Goal: Obtain resource: Obtain resource

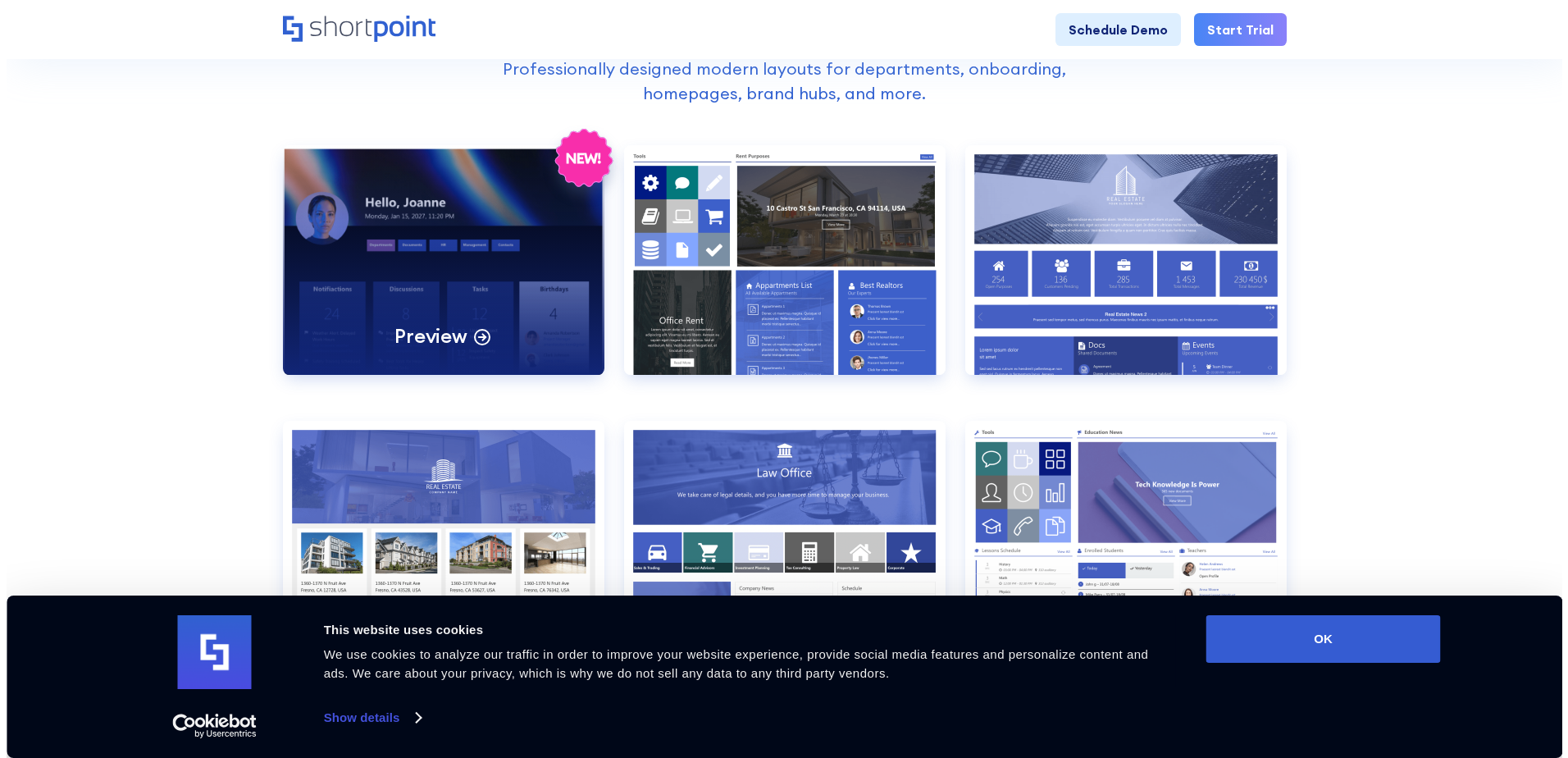
scroll to position [738, 0]
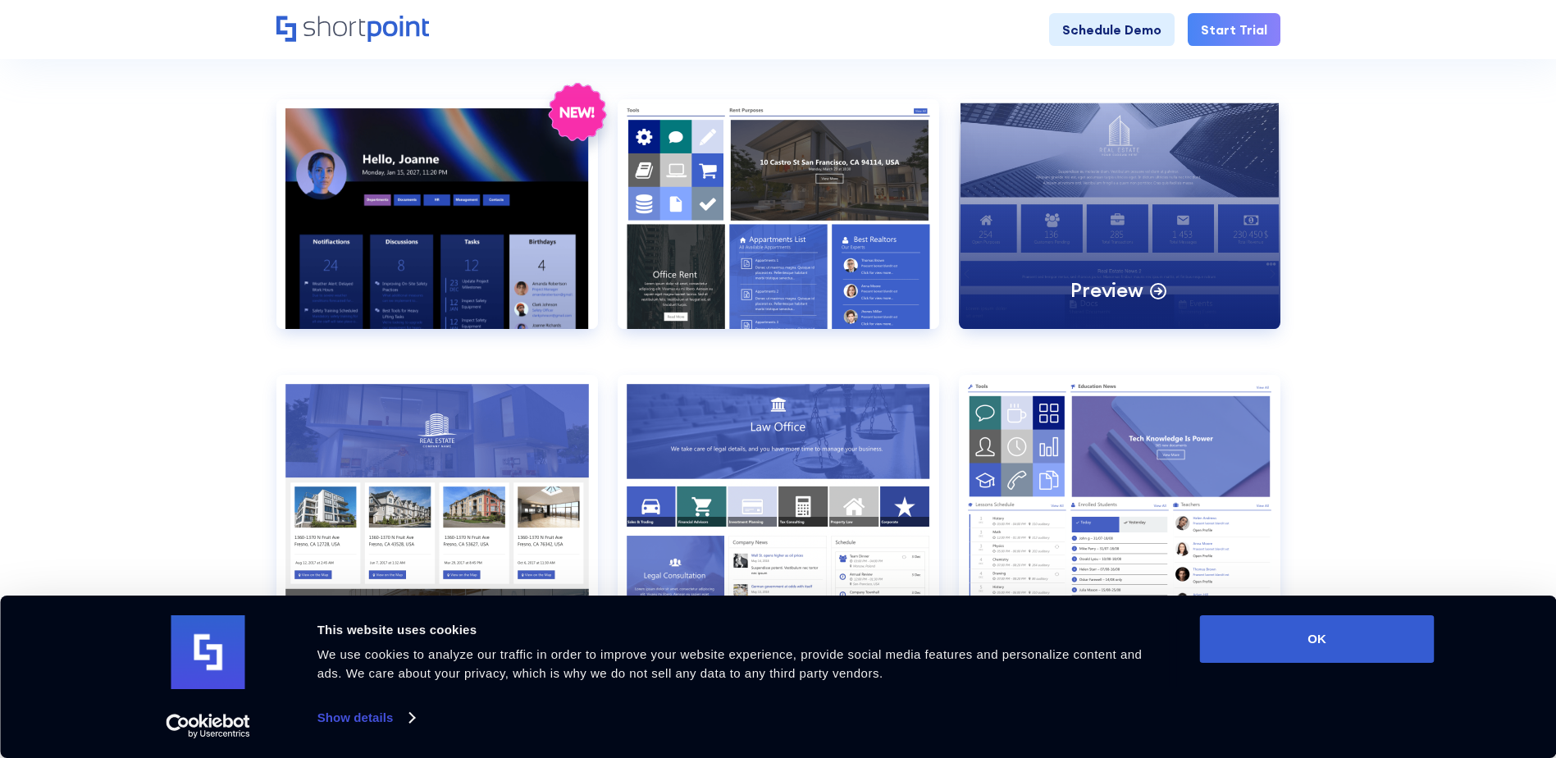
click at [1139, 167] on div "Preview" at bounding box center [1119, 214] width 321 height 230
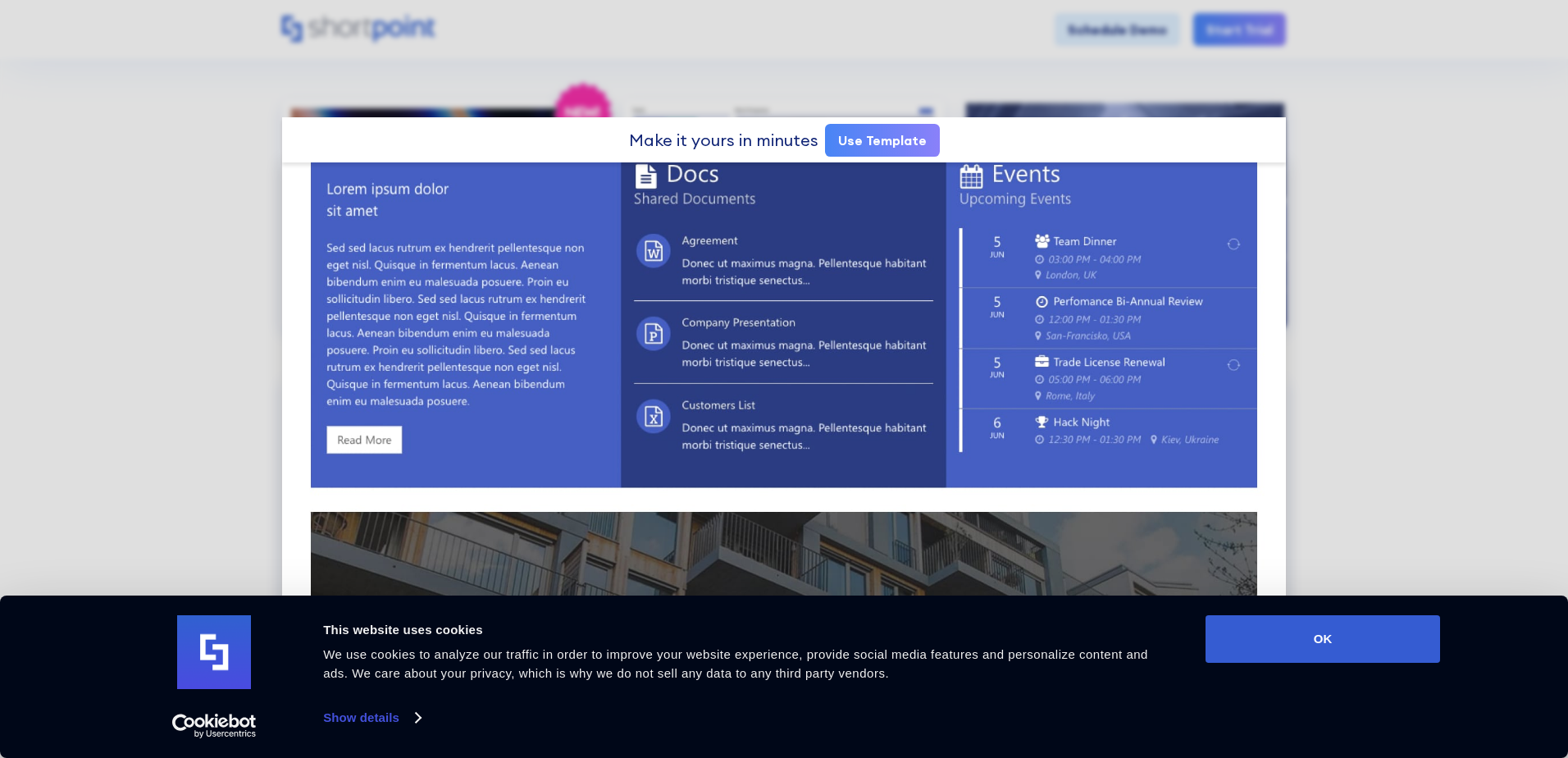
scroll to position [610, 0]
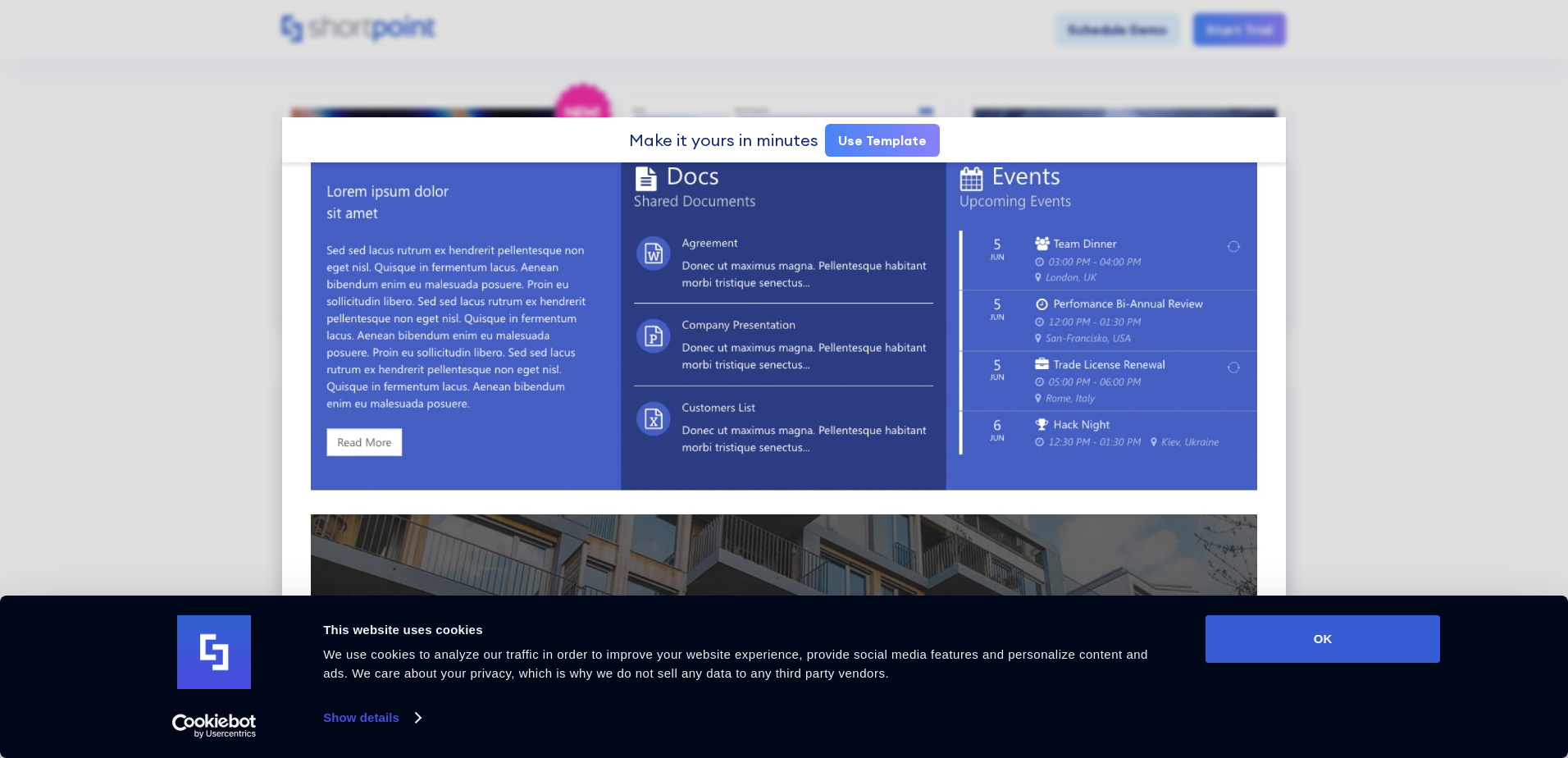
click at [891, 148] on link "Use Template" at bounding box center [882, 140] width 115 height 33
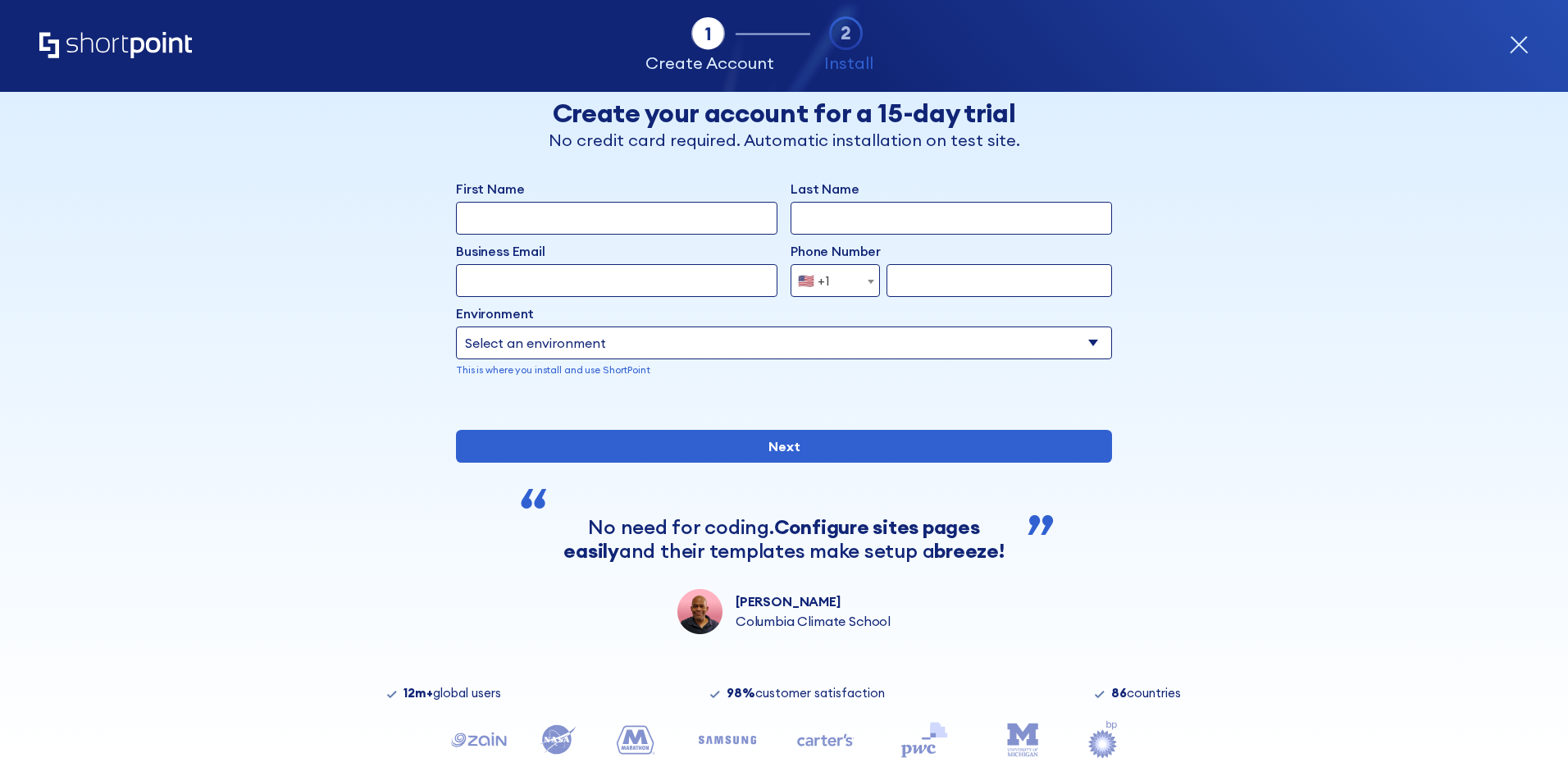
scroll to position [132, 0]
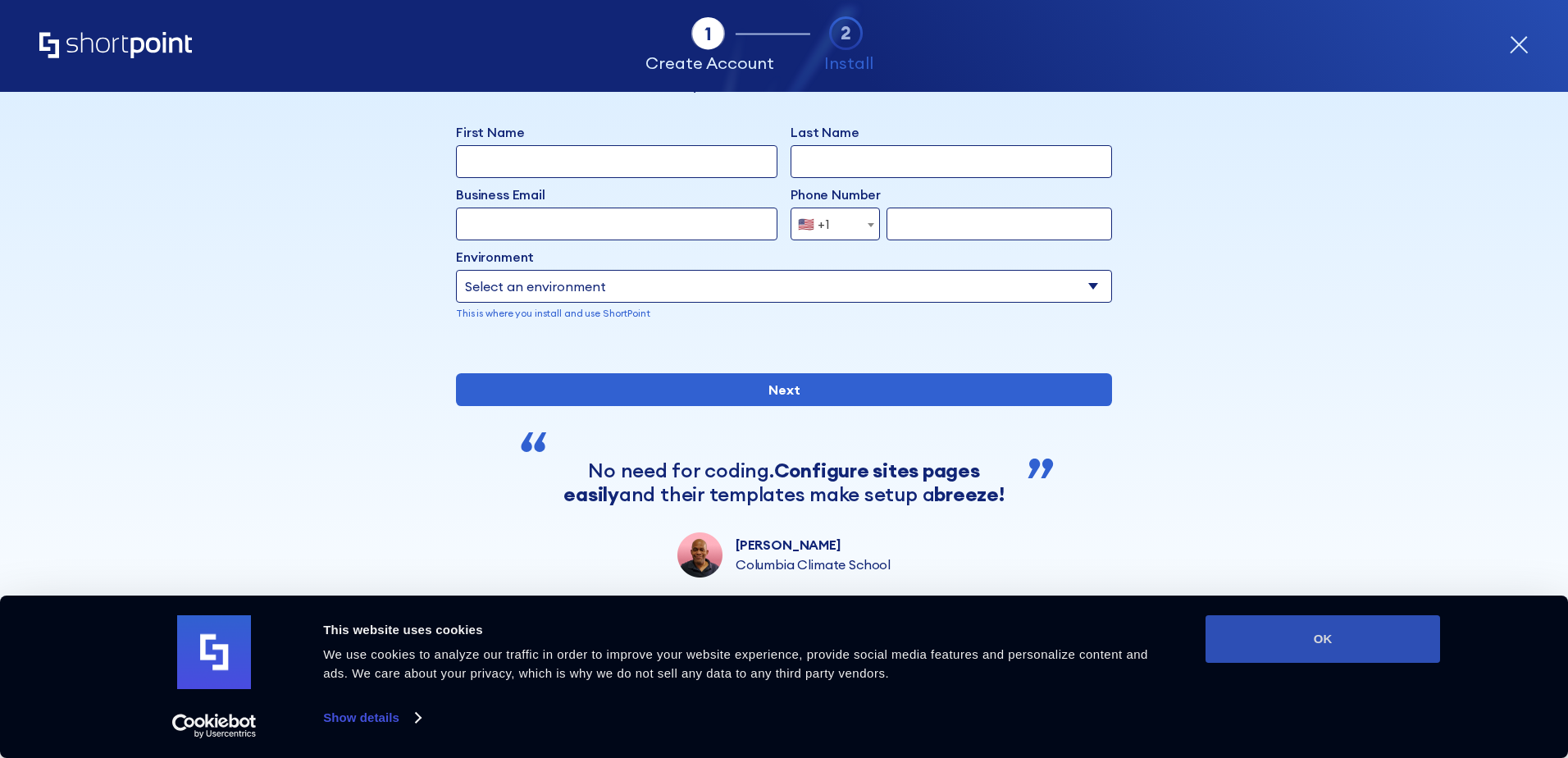
click at [1327, 624] on button "OK" at bounding box center [1322, 639] width 235 height 48
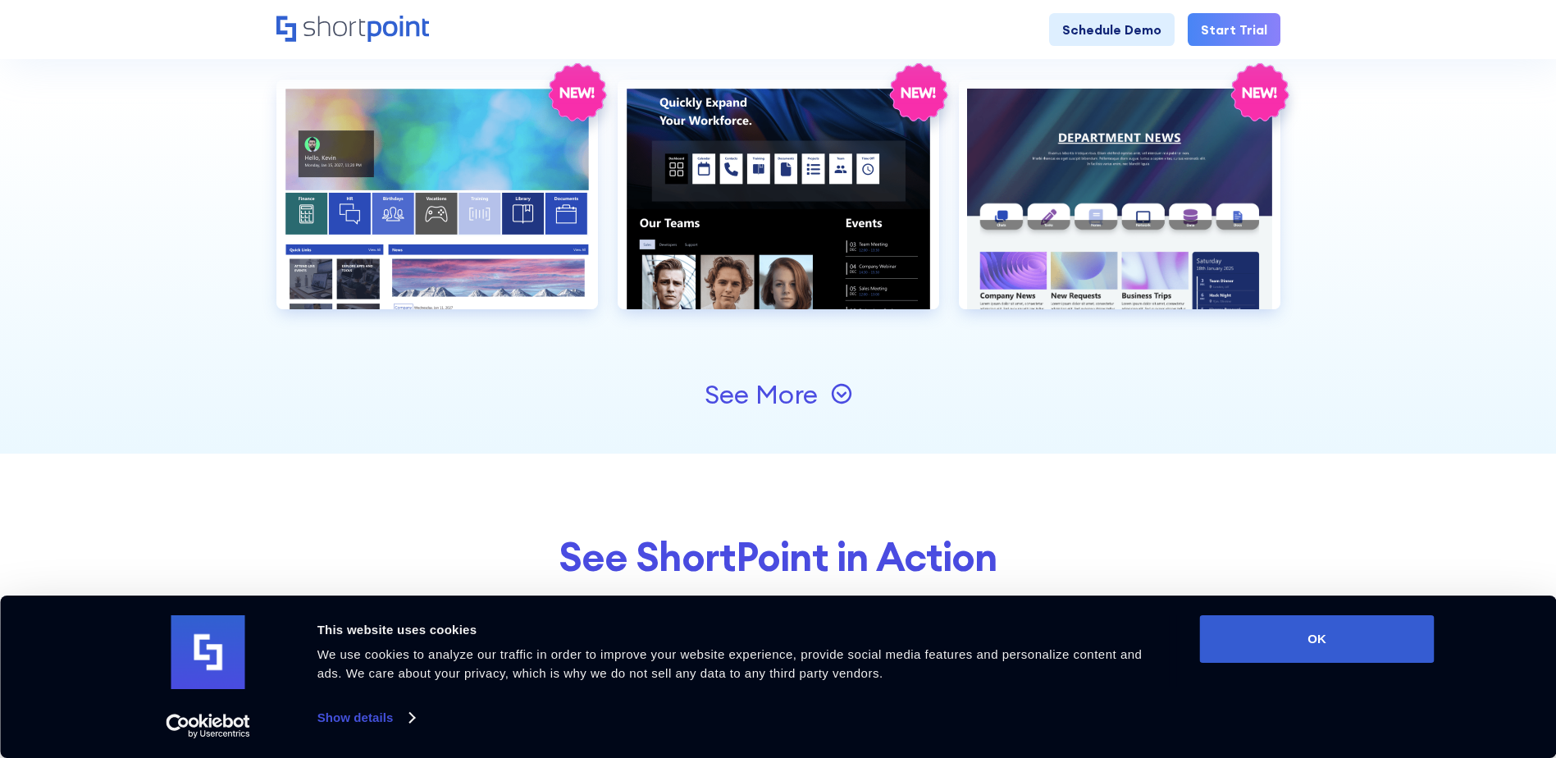
scroll to position [1886, 0]
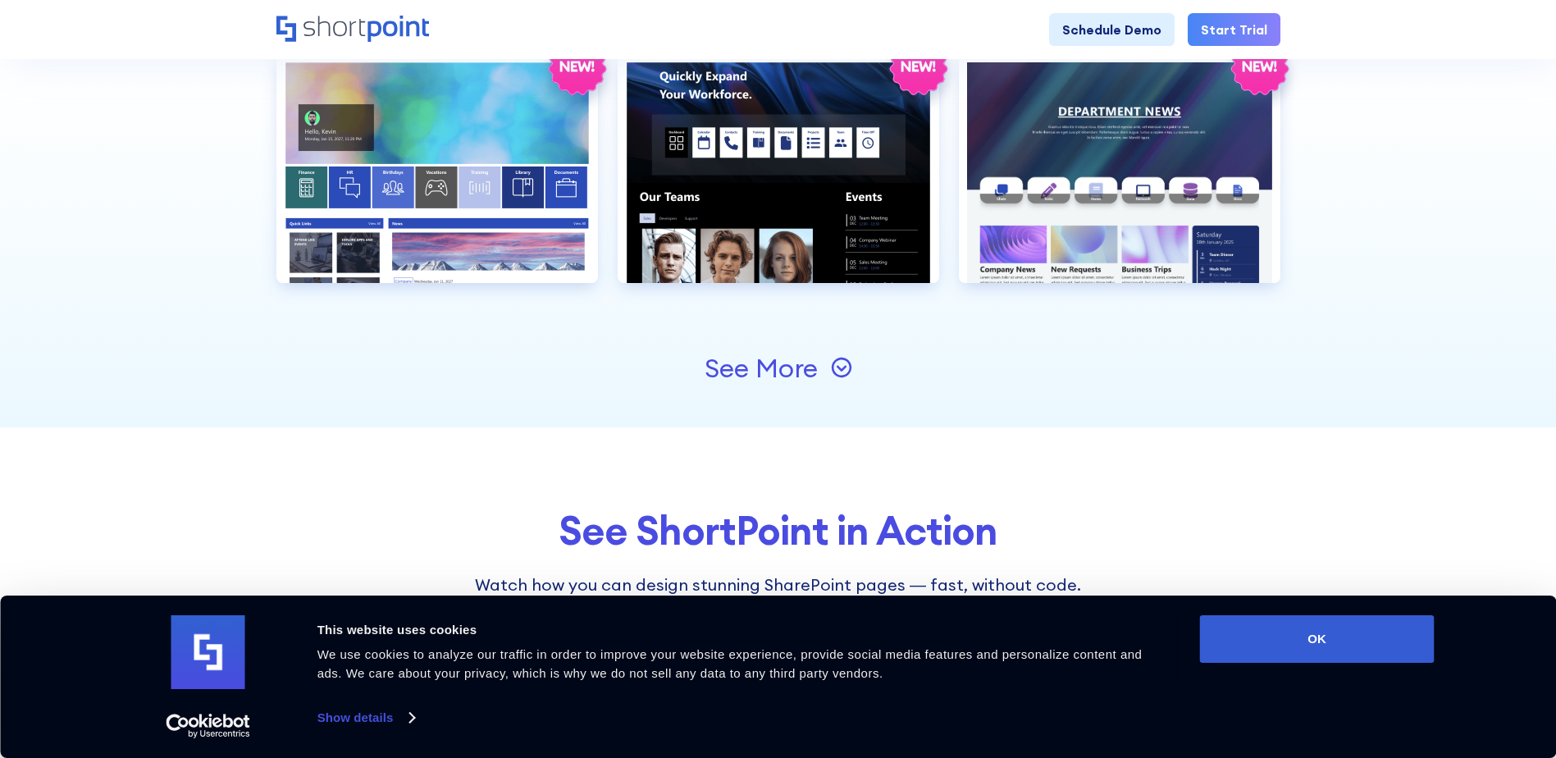
click at [841, 371] on icon at bounding box center [841, 367] width 21 height 21
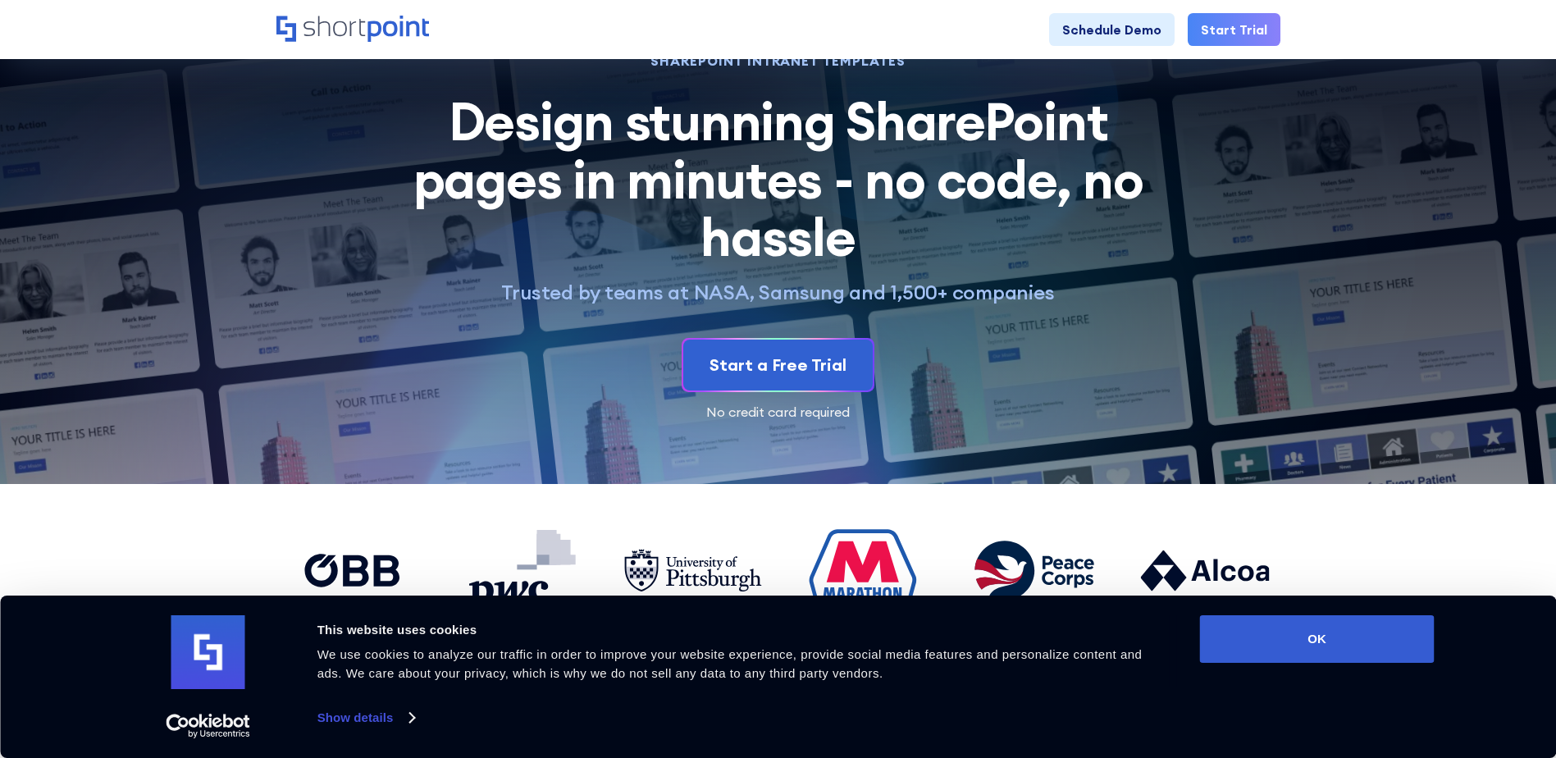
scroll to position [0, 0]
